Goal: Book appointment/travel/reservation

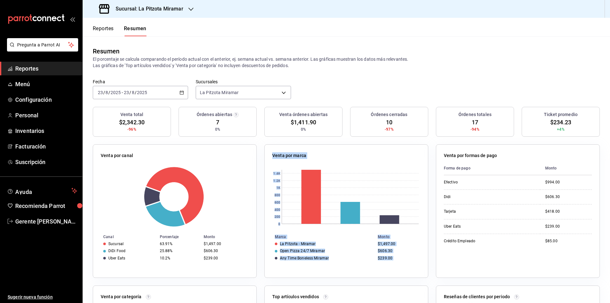
scroll to position [13, 0]
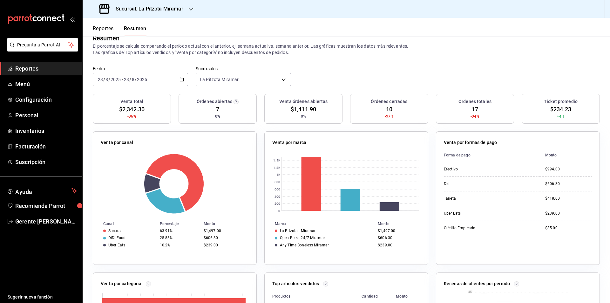
click at [181, 87] on div "Fecha [DATE] [DATE] - [DATE] [DATE] Sucursales [GEOGRAPHIC_DATA] Miramar [objec…" at bounding box center [347, 80] width 528 height 28
click at [181, 86] on div "[DATE] [DATE] - [DATE] [DATE]" at bounding box center [140, 79] width 95 height 13
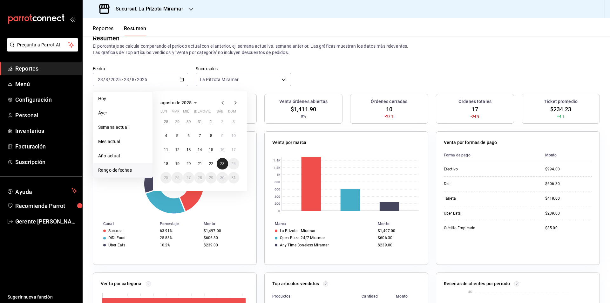
click at [220, 163] on abbr "23" at bounding box center [222, 164] width 4 height 4
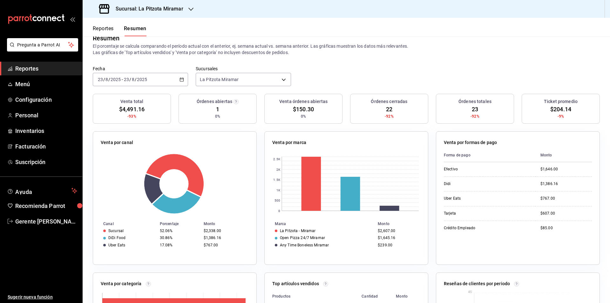
click at [175, 79] on div "[DATE] [DATE] - [DATE] [DATE]" at bounding box center [140, 79] width 95 height 13
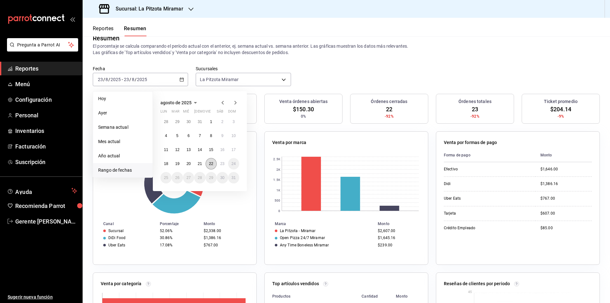
click at [213, 163] on abbr "22" at bounding box center [211, 164] width 4 height 4
click at [219, 162] on button "23" at bounding box center [222, 163] width 11 height 11
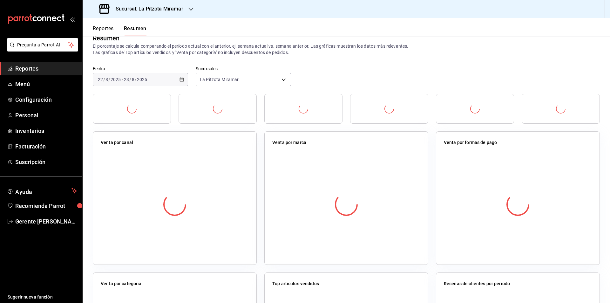
click at [219, 163] on div at bounding box center [175, 204] width 148 height 112
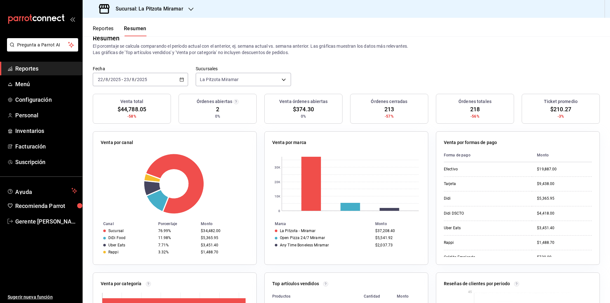
click at [176, 75] on div "[DATE] [DATE] - [DATE] [DATE]" at bounding box center [140, 79] width 95 height 13
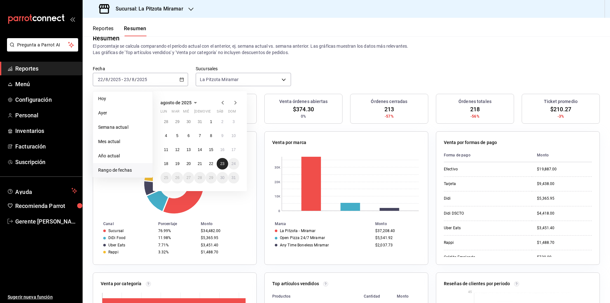
click at [221, 164] on abbr "23" at bounding box center [222, 164] width 4 height 4
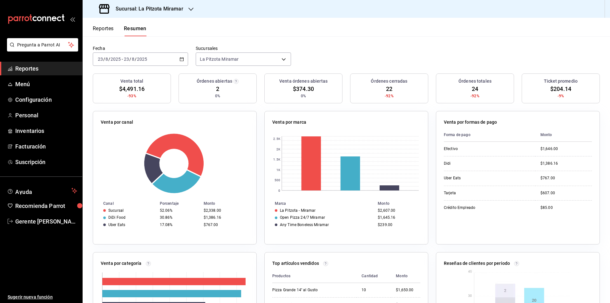
scroll to position [0, 0]
